Goal: Task Accomplishment & Management: Manage account settings

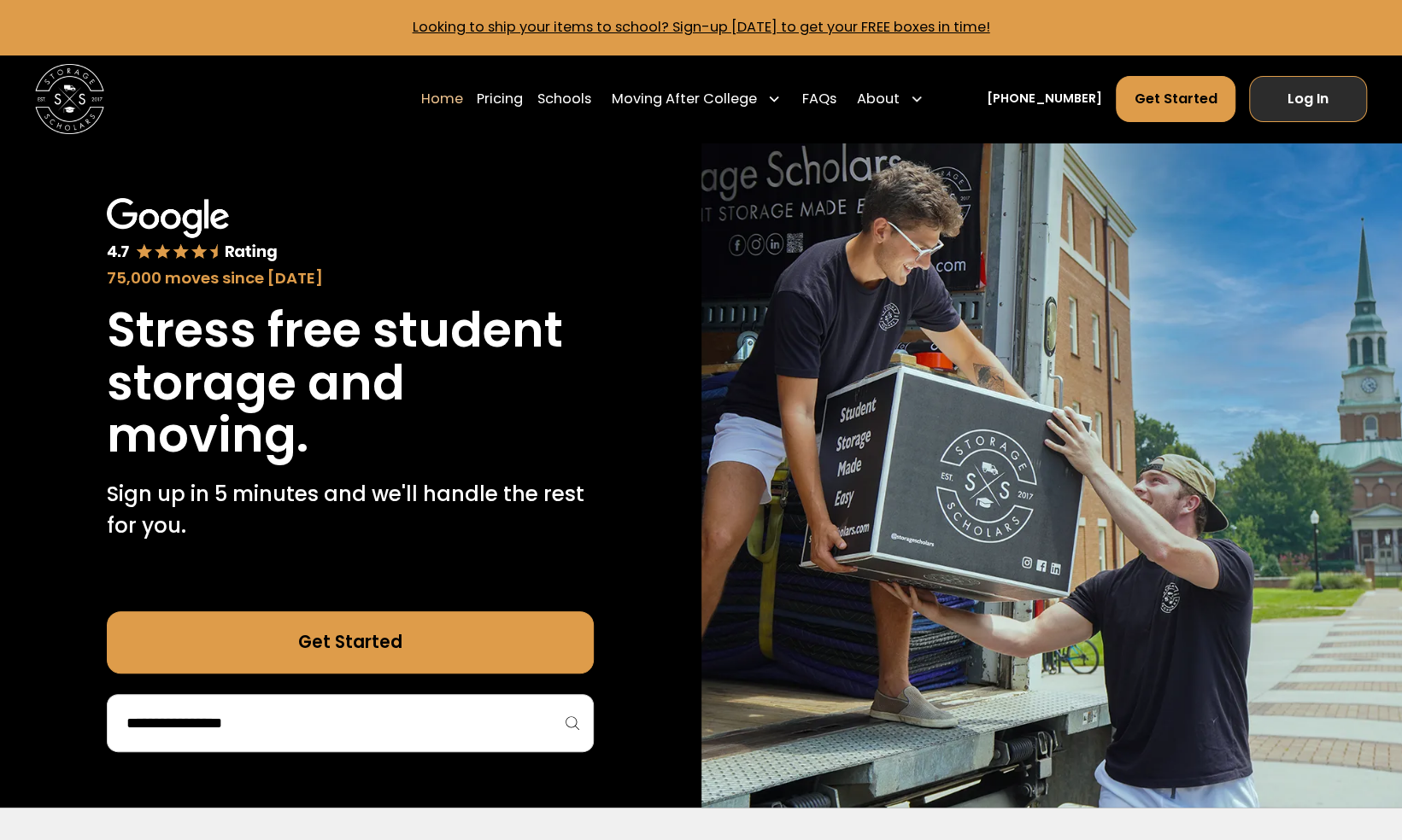
click at [1305, 105] on link "Log In" at bounding box center [1307, 99] width 117 height 47
click at [1314, 96] on link "Log In" at bounding box center [1307, 99] width 117 height 47
